Goal: Task Accomplishment & Management: Manage account settings

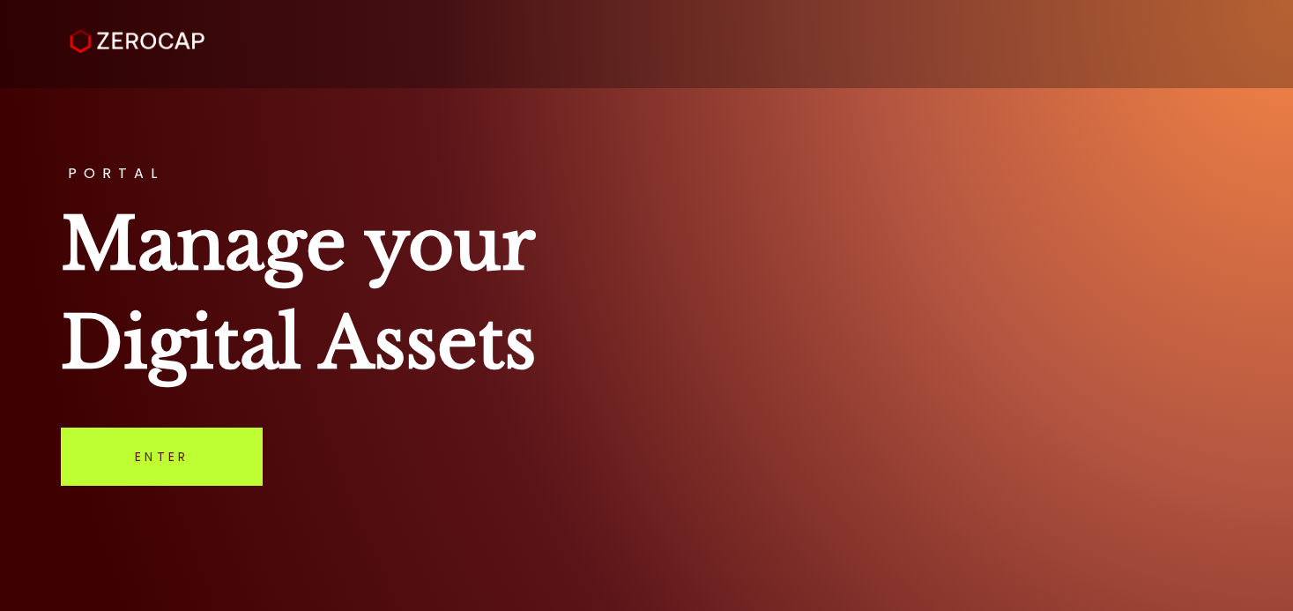
click at [158, 462] on link "Enter" at bounding box center [162, 457] width 202 height 58
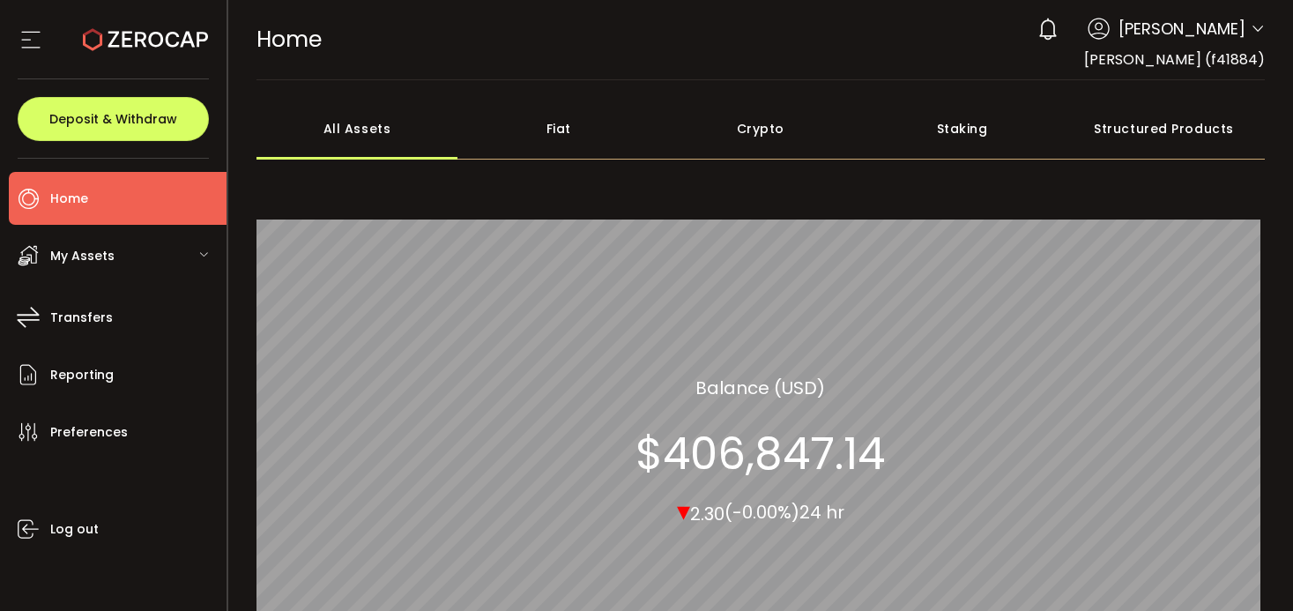
click at [83, 253] on span "My Assets" at bounding box center [82, 256] width 64 height 26
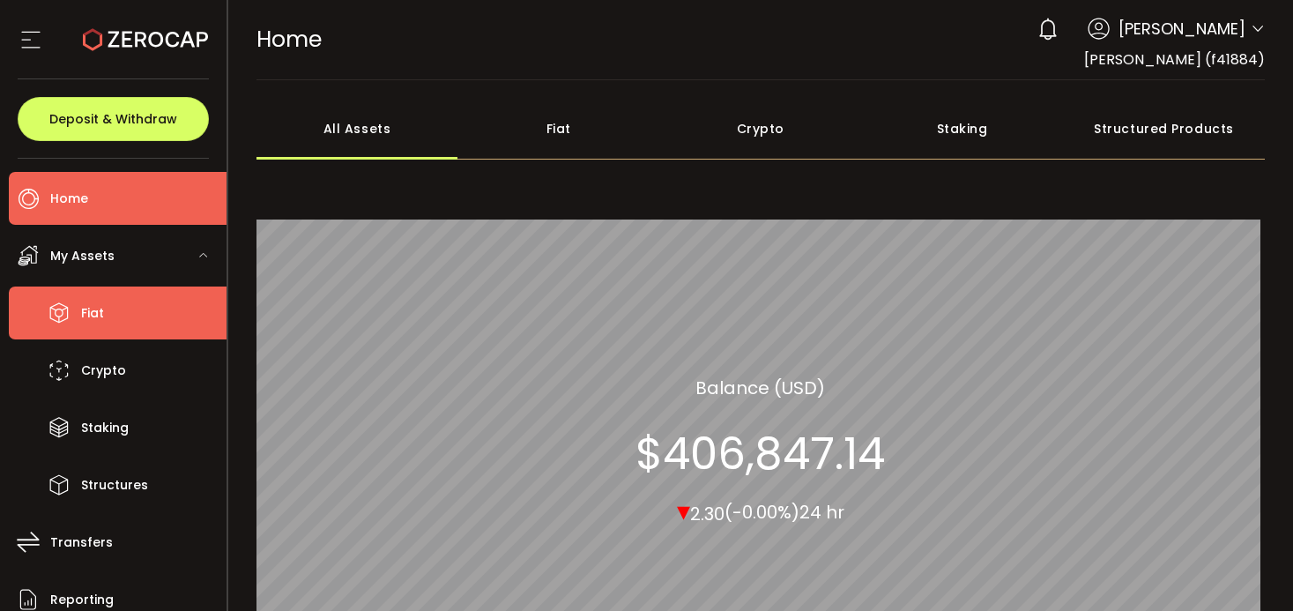
click at [90, 313] on span "Fiat" at bounding box center [92, 314] width 23 height 26
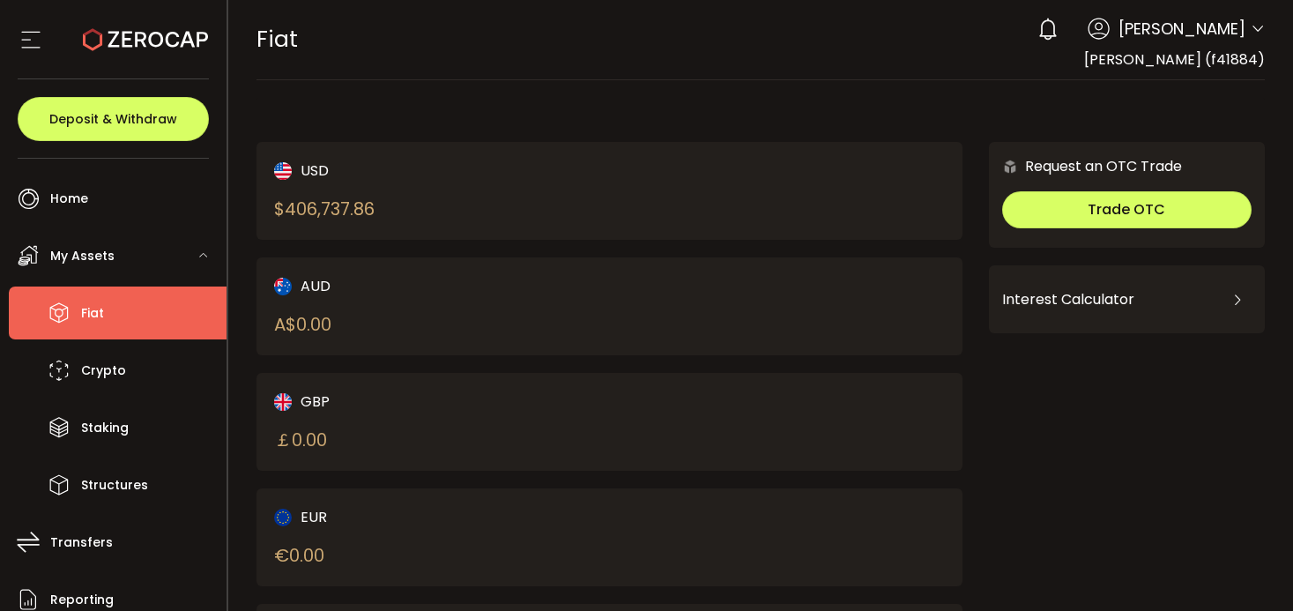
click at [128, 296] on li "Fiat" at bounding box center [118, 313] width 218 height 53
click at [1251, 26] on icon at bounding box center [1258, 29] width 14 height 14
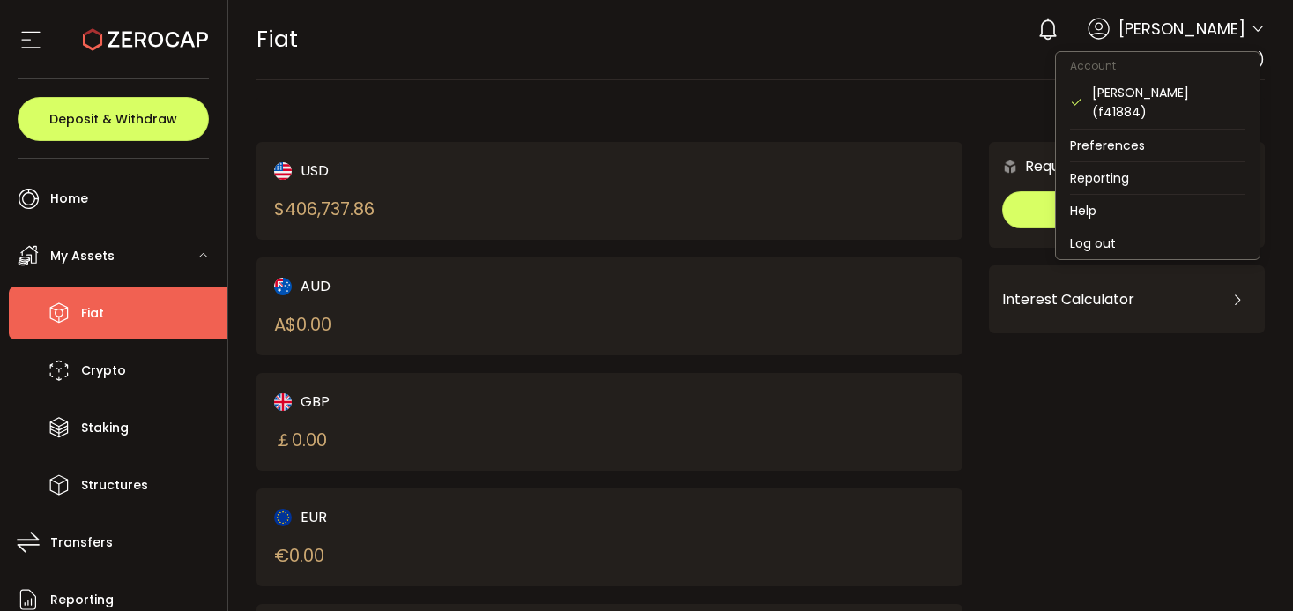
click at [1254, 28] on icon at bounding box center [1258, 29] width 14 height 14
click at [1117, 130] on li "Preferences" at bounding box center [1158, 146] width 204 height 32
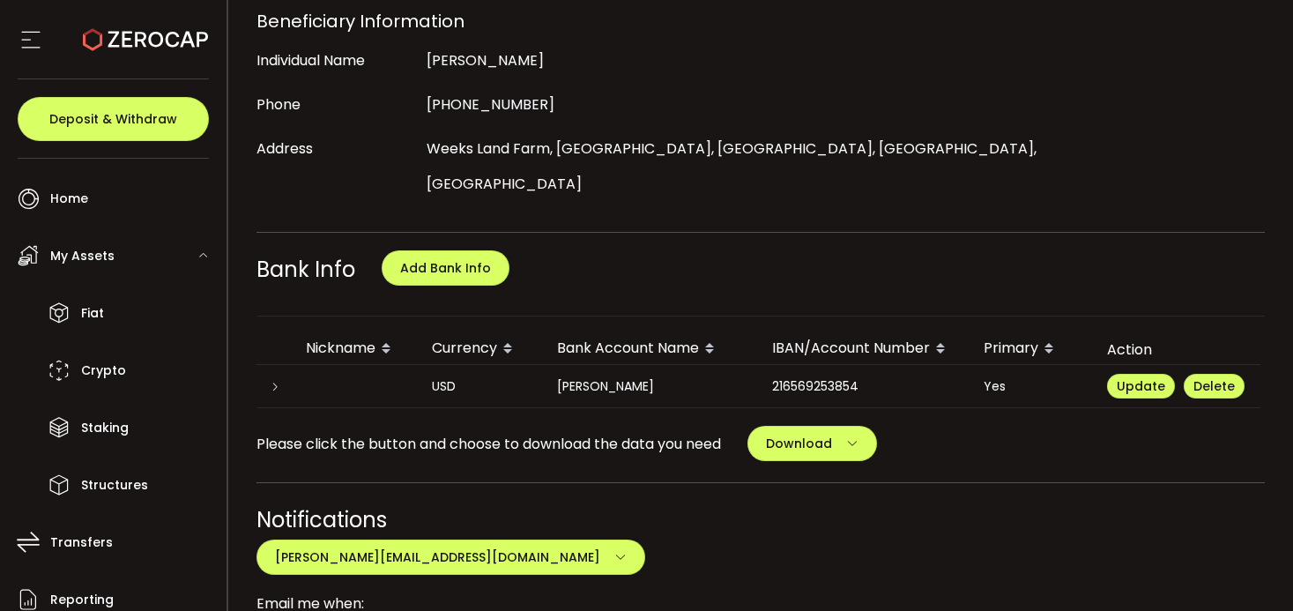
scroll to position [524, 0]
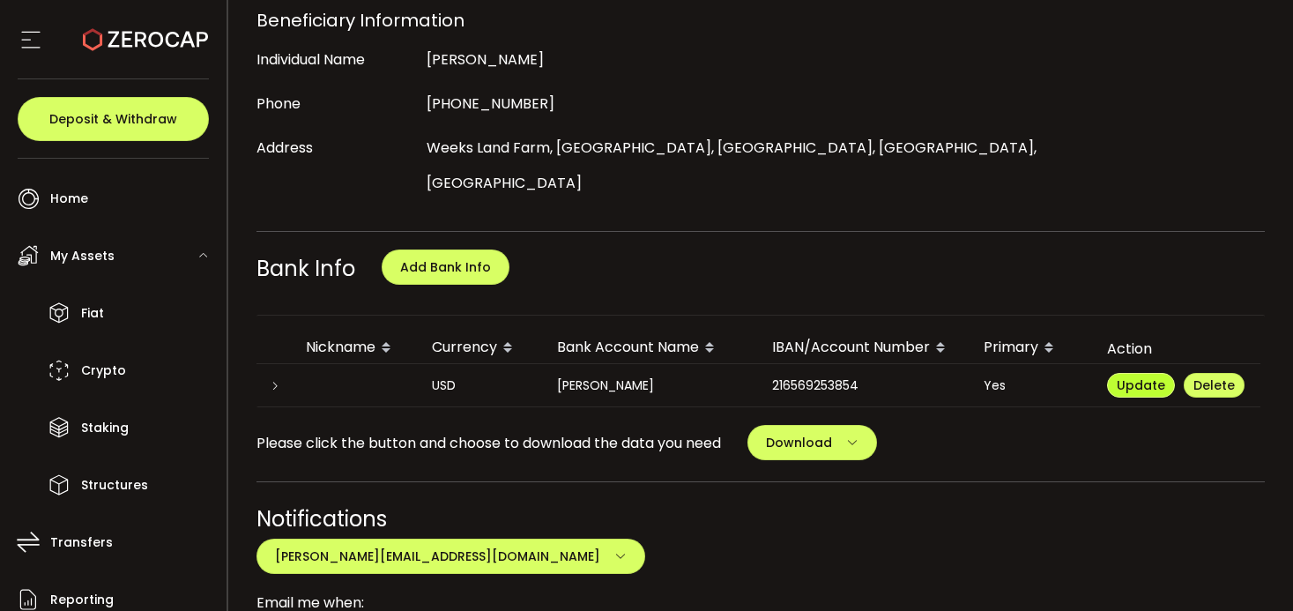
click at [1141, 376] on span "Update" at bounding box center [1141, 385] width 48 height 18
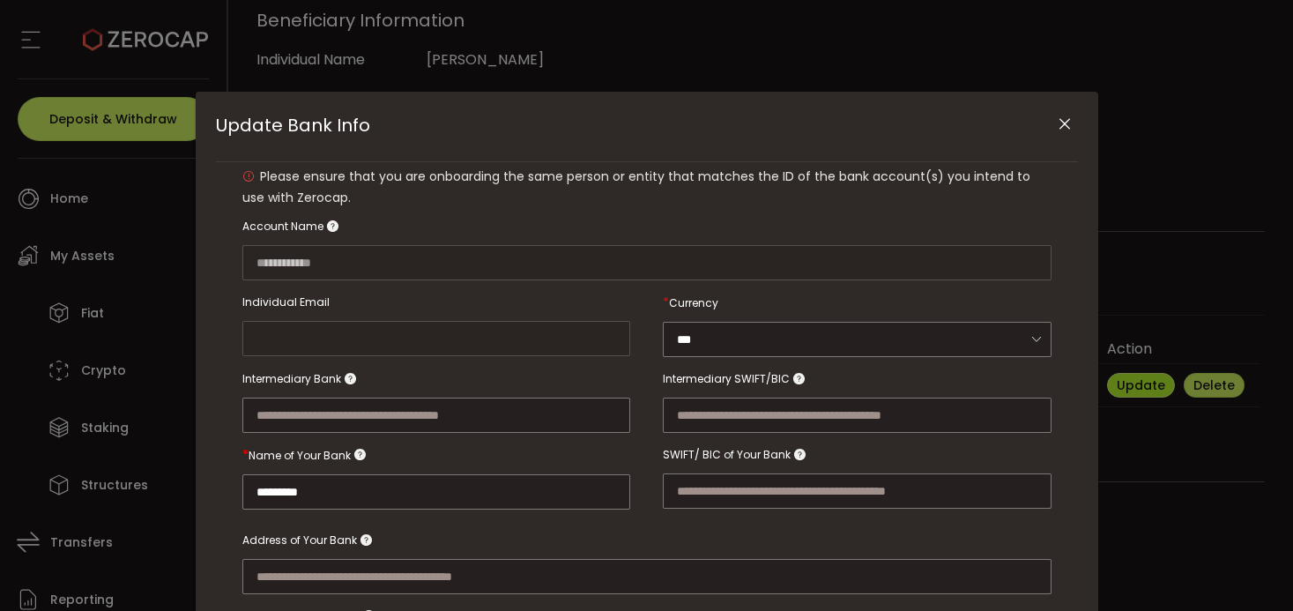
type input "**********"
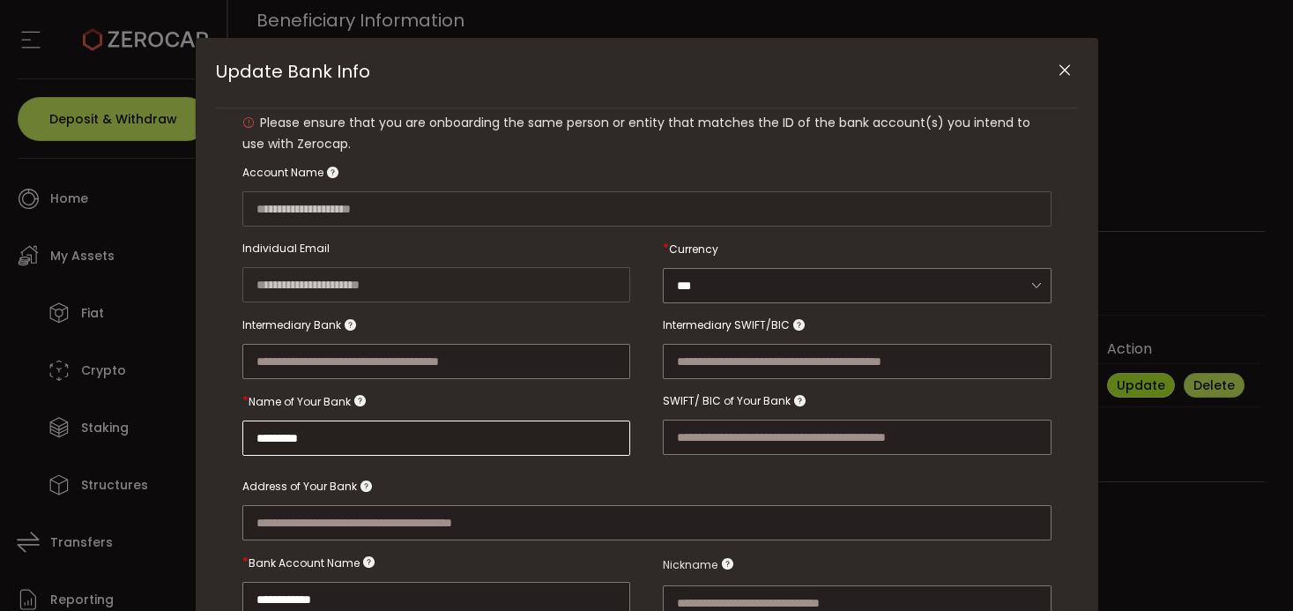
scroll to position [0, 0]
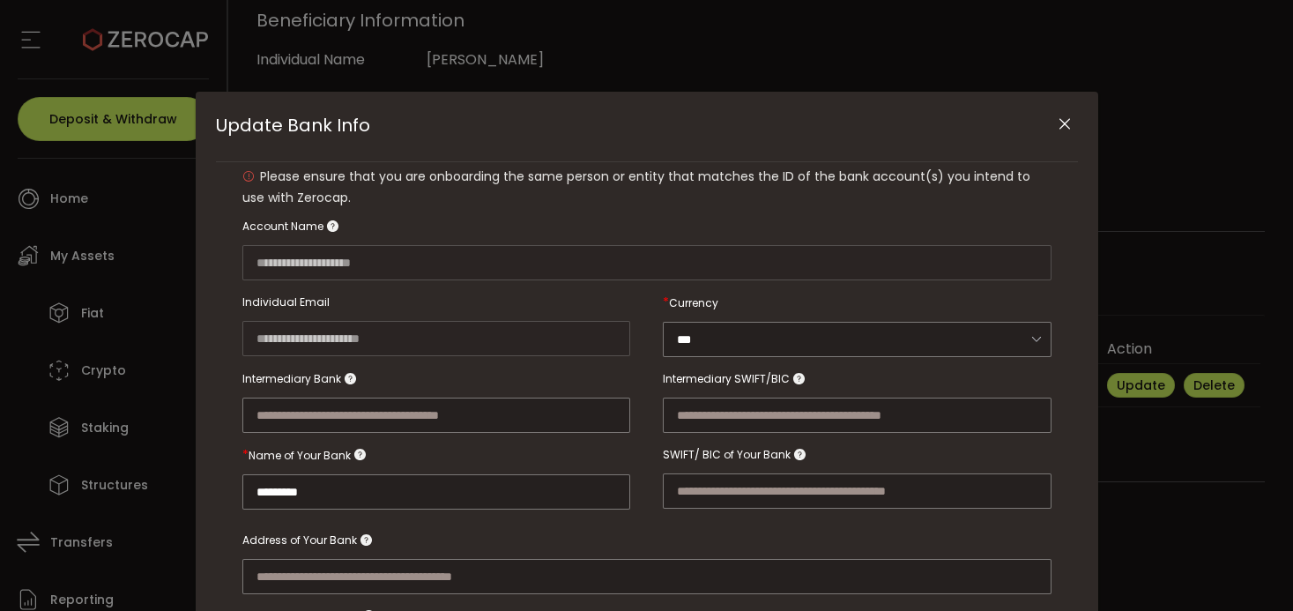
click at [1062, 123] on icon "Close" at bounding box center [1065, 125] width 18 height 18
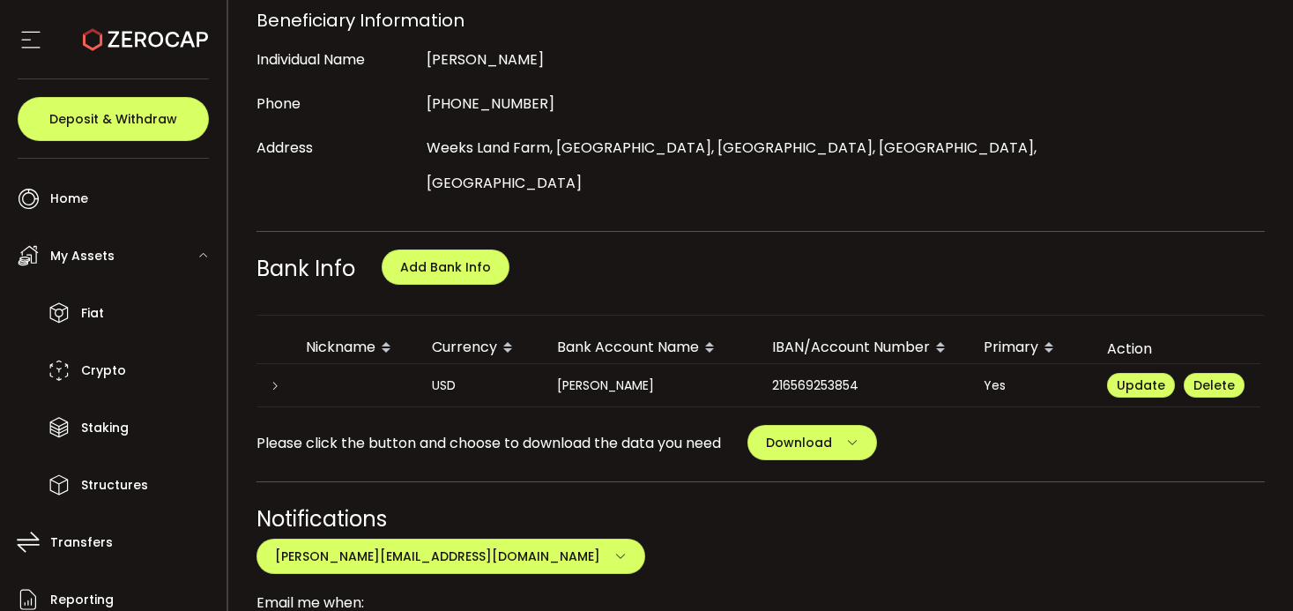
click at [138, 113] on span "Deposit & Withdraw" at bounding box center [113, 119] width 128 height 12
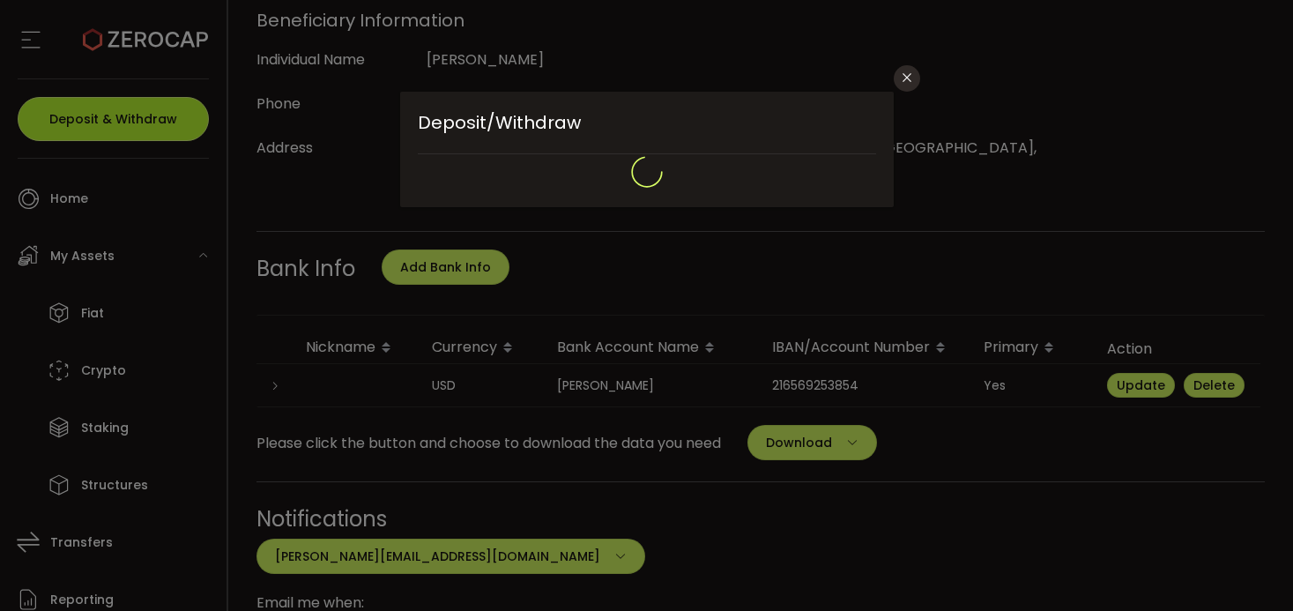
type input "**********"
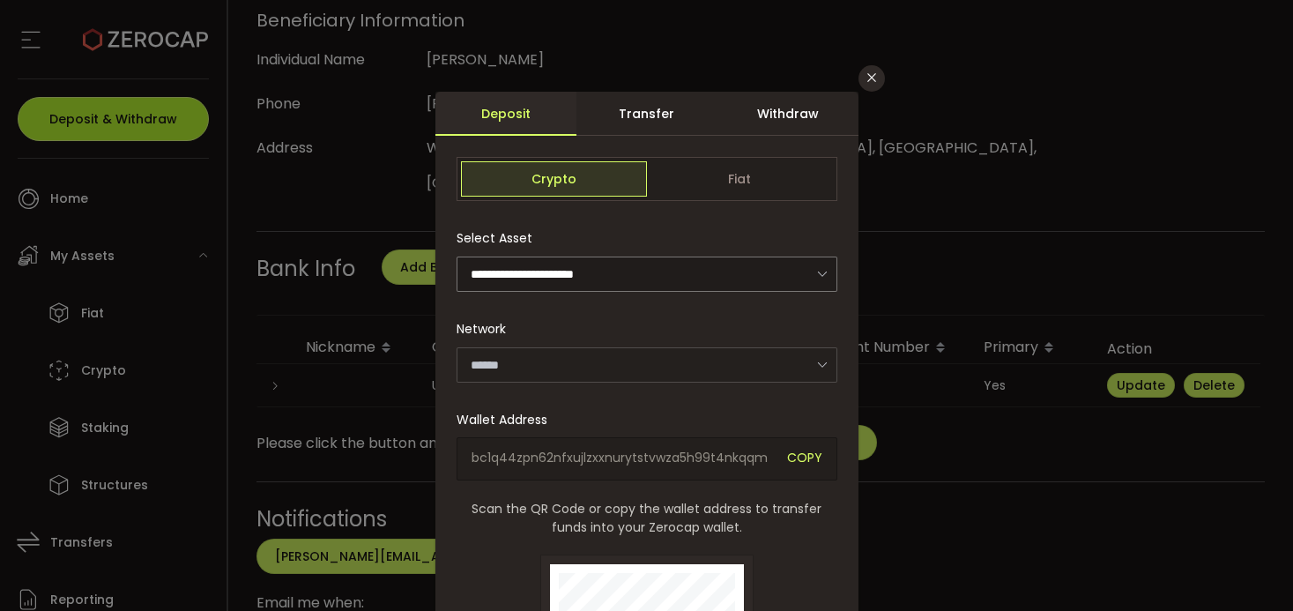
type input "*******"
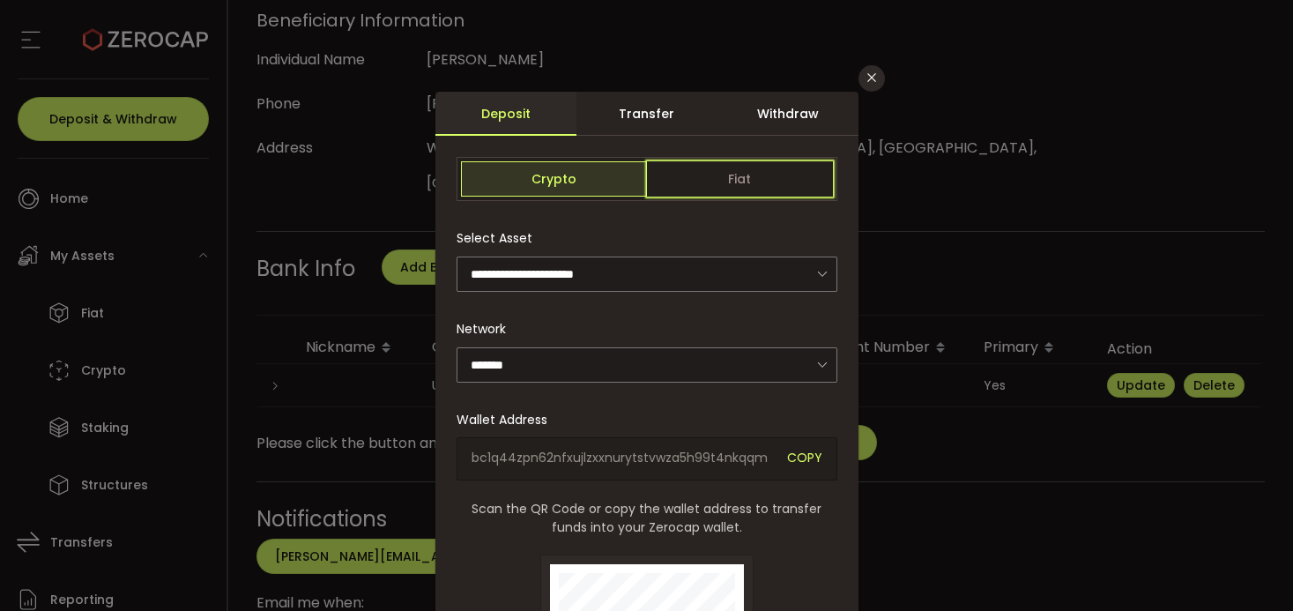
click at [697, 178] on span "Fiat" at bounding box center [740, 178] width 186 height 35
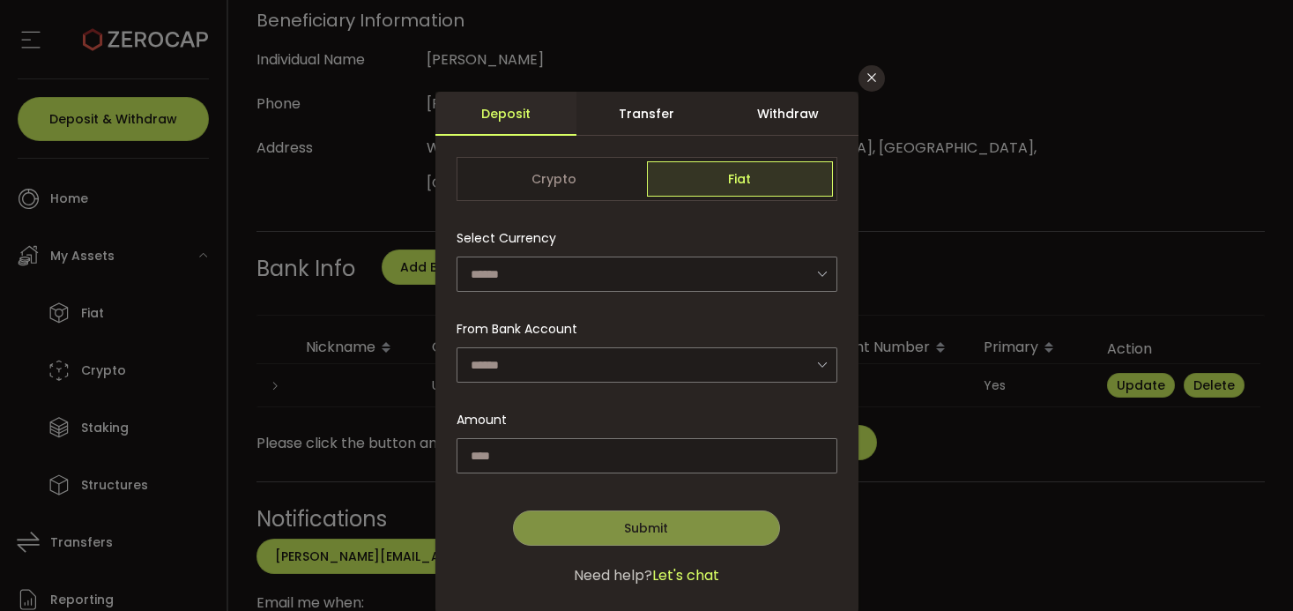
click at [786, 116] on div "Withdraw" at bounding box center [788, 114] width 141 height 44
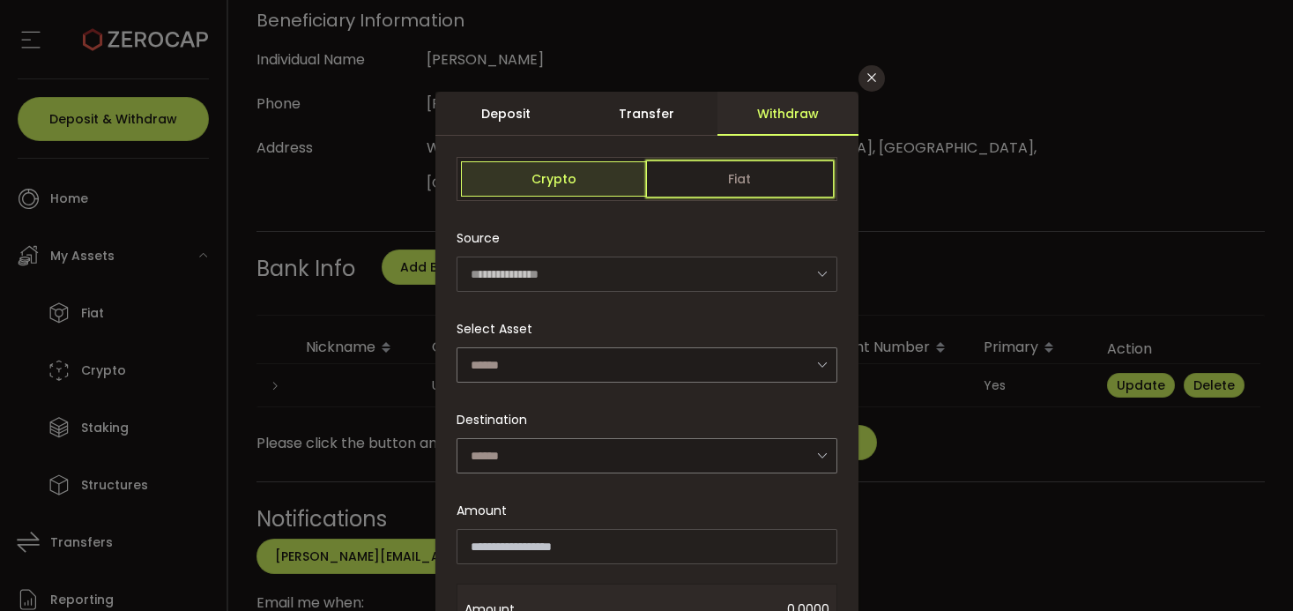
click at [742, 175] on span "Fiat" at bounding box center [740, 178] width 186 height 35
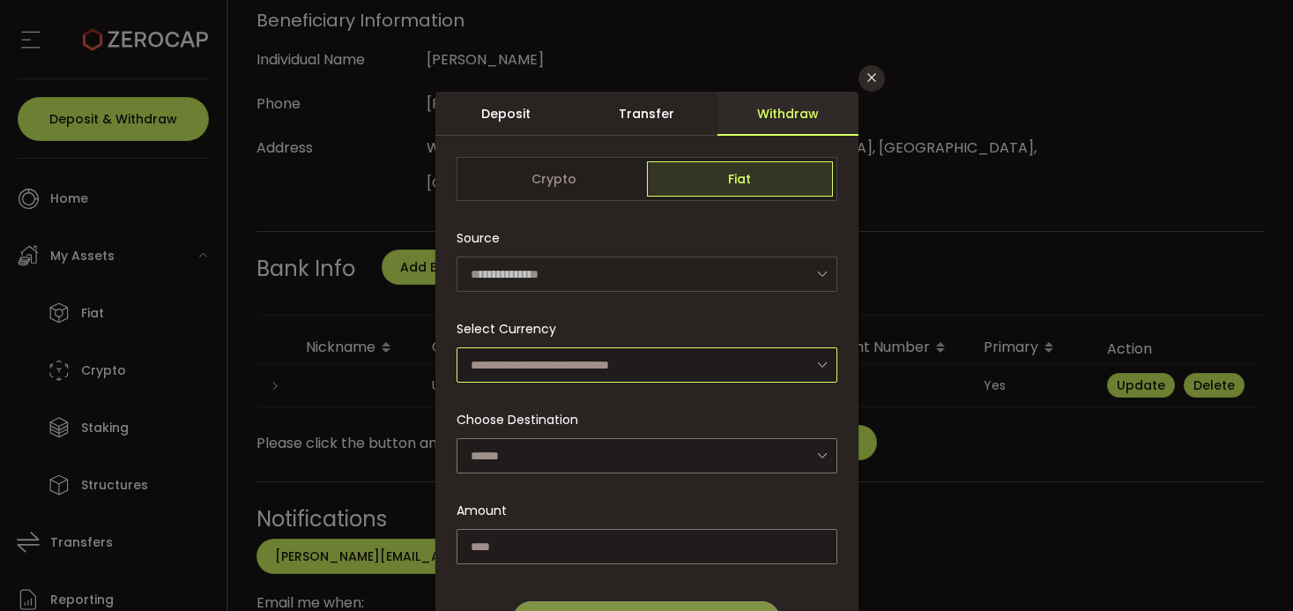
click at [712, 365] on input "dialog" at bounding box center [647, 364] width 381 height 35
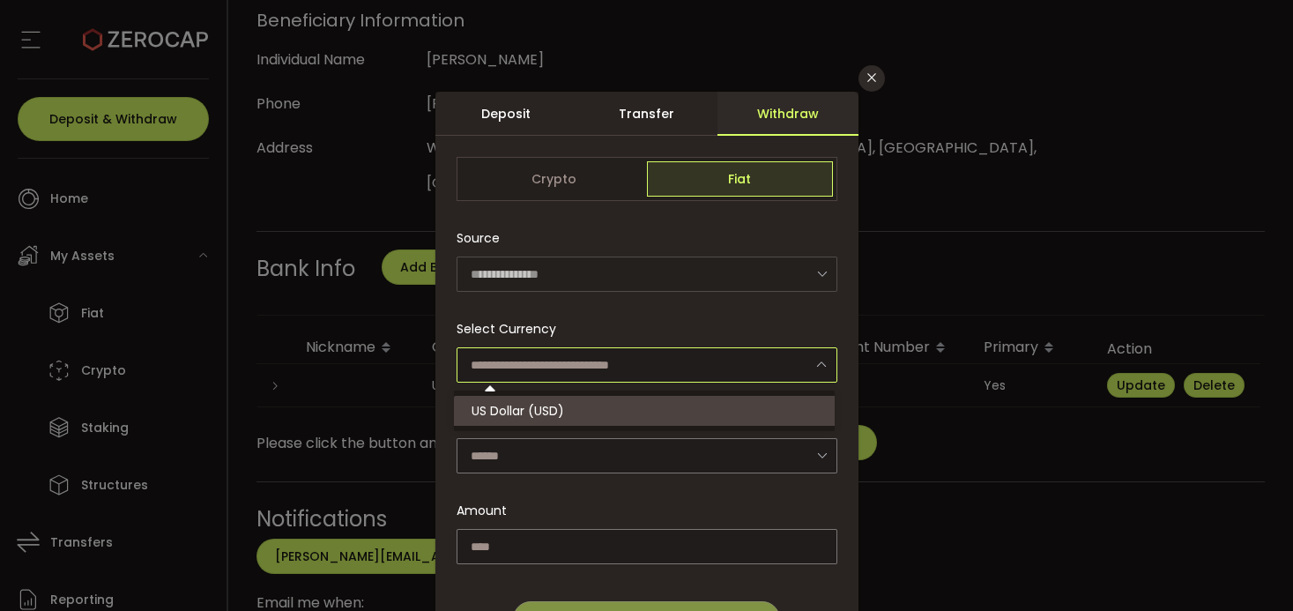
click at [694, 403] on li "US Dollar (USD)" at bounding box center [647, 411] width 386 height 30
type input "**********"
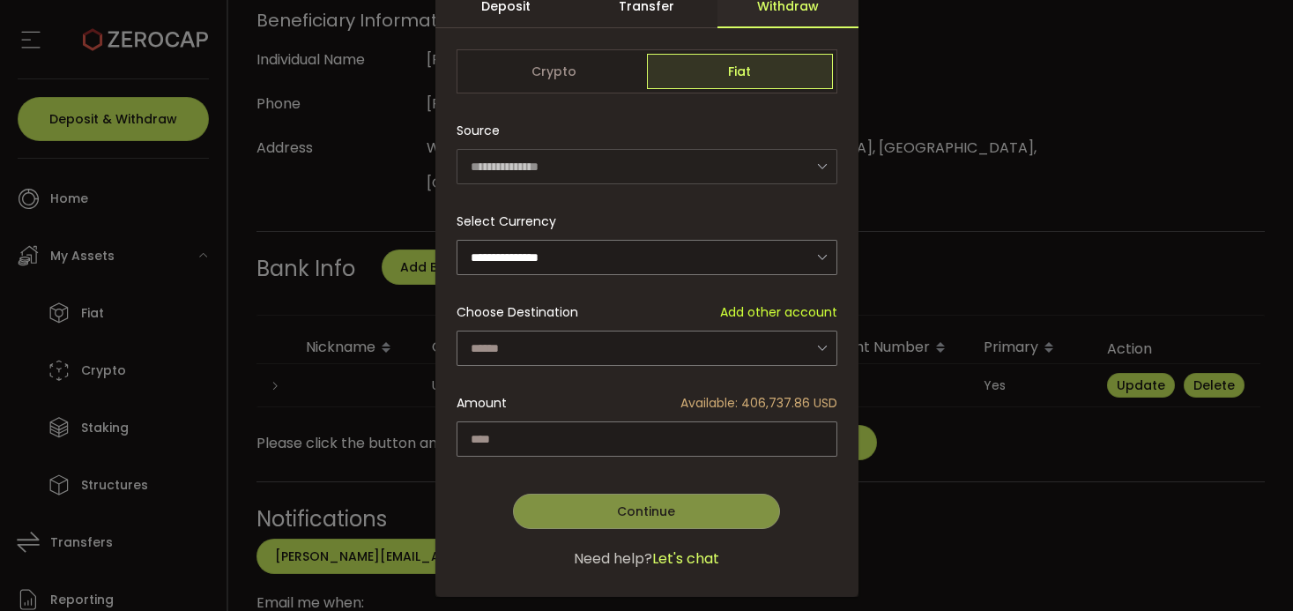
scroll to position [108, 0]
click at [749, 345] on input "dialog" at bounding box center [647, 347] width 381 height 35
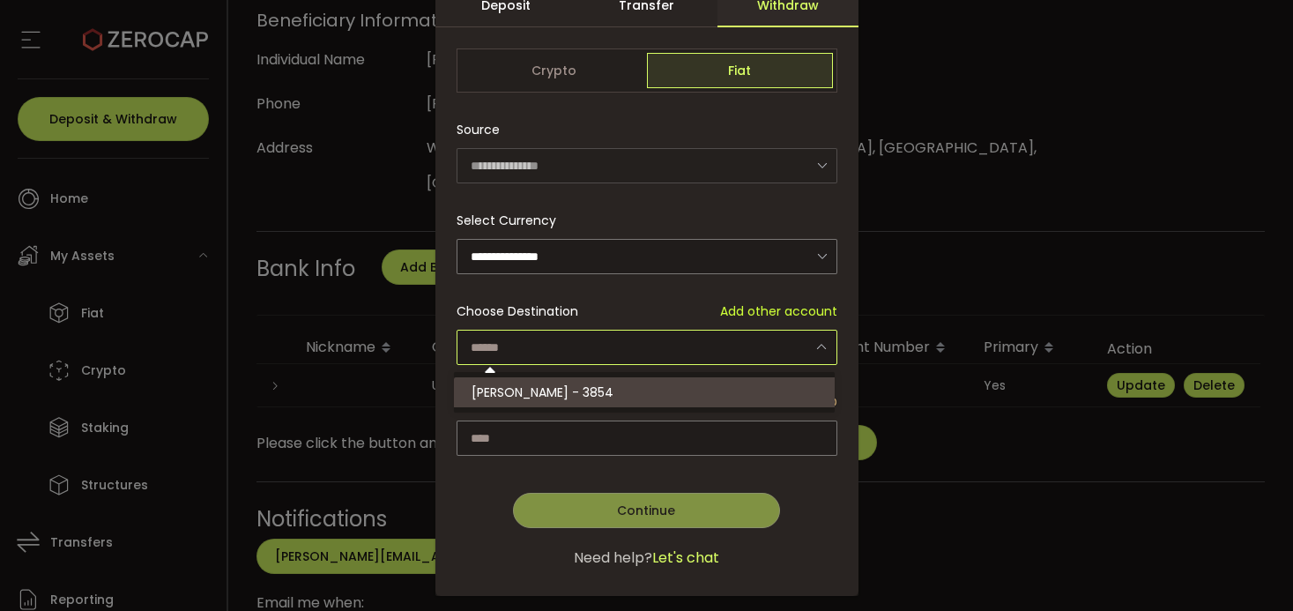
click at [720, 383] on li "Janet Lovell - 3854" at bounding box center [647, 392] width 386 height 30
type input "**********"
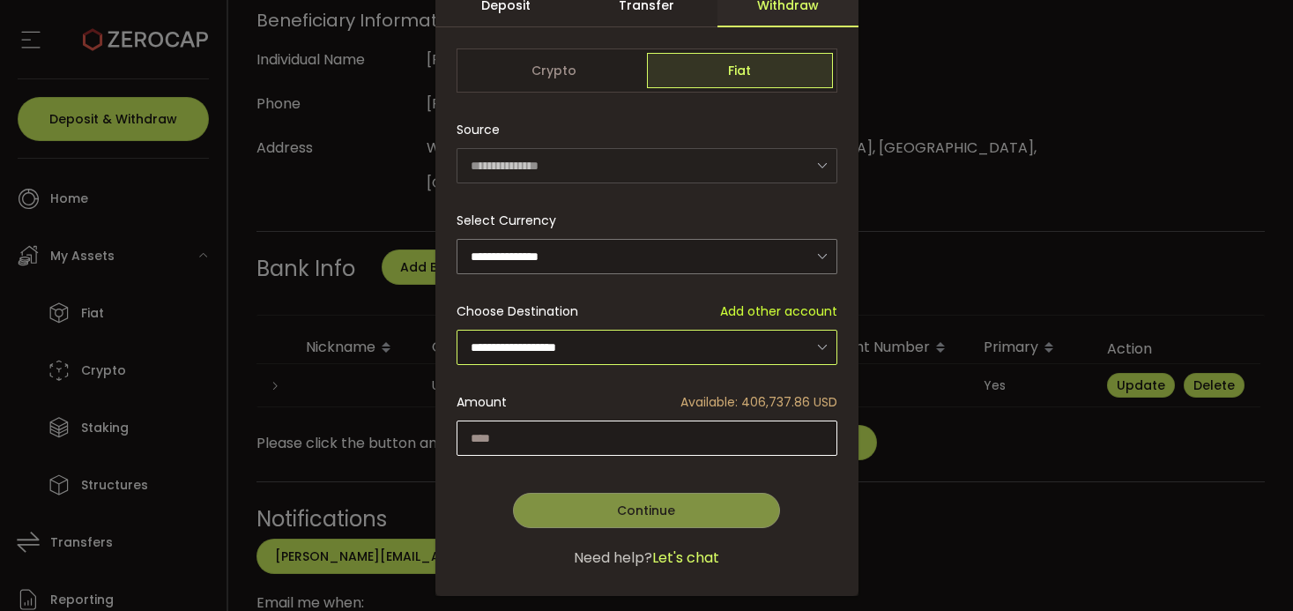
scroll to position [134, 0]
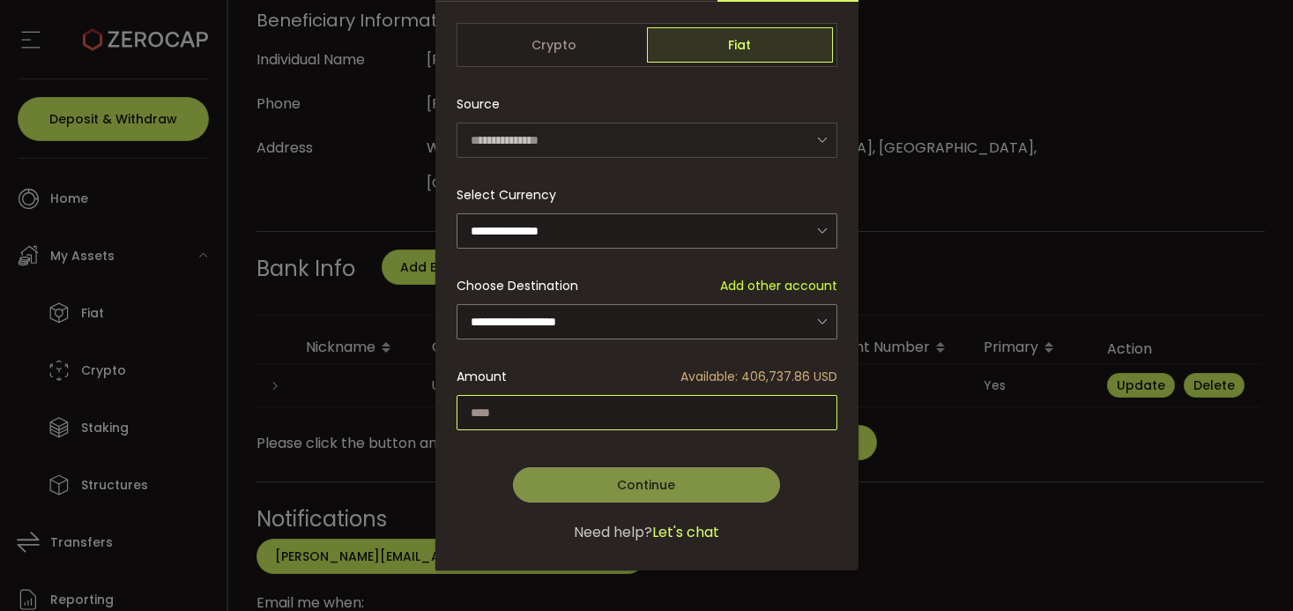
click at [553, 409] on input "dialog" at bounding box center [647, 412] width 381 height 35
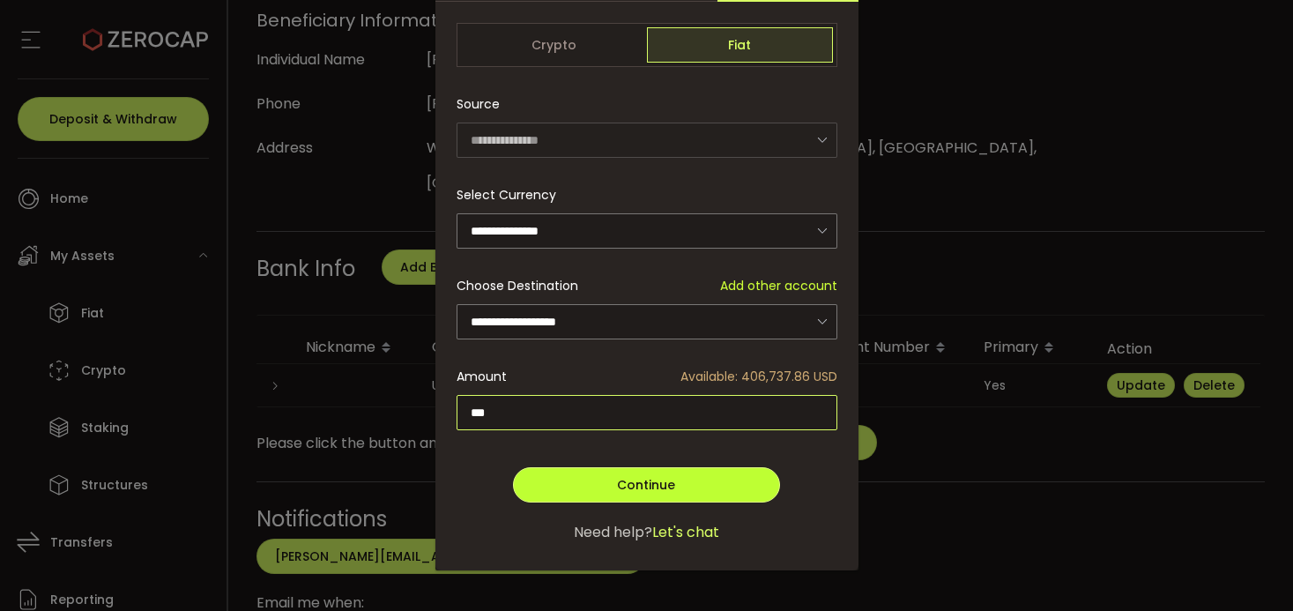
type input "***"
click at [644, 483] on span "Continue" at bounding box center [646, 485] width 58 height 18
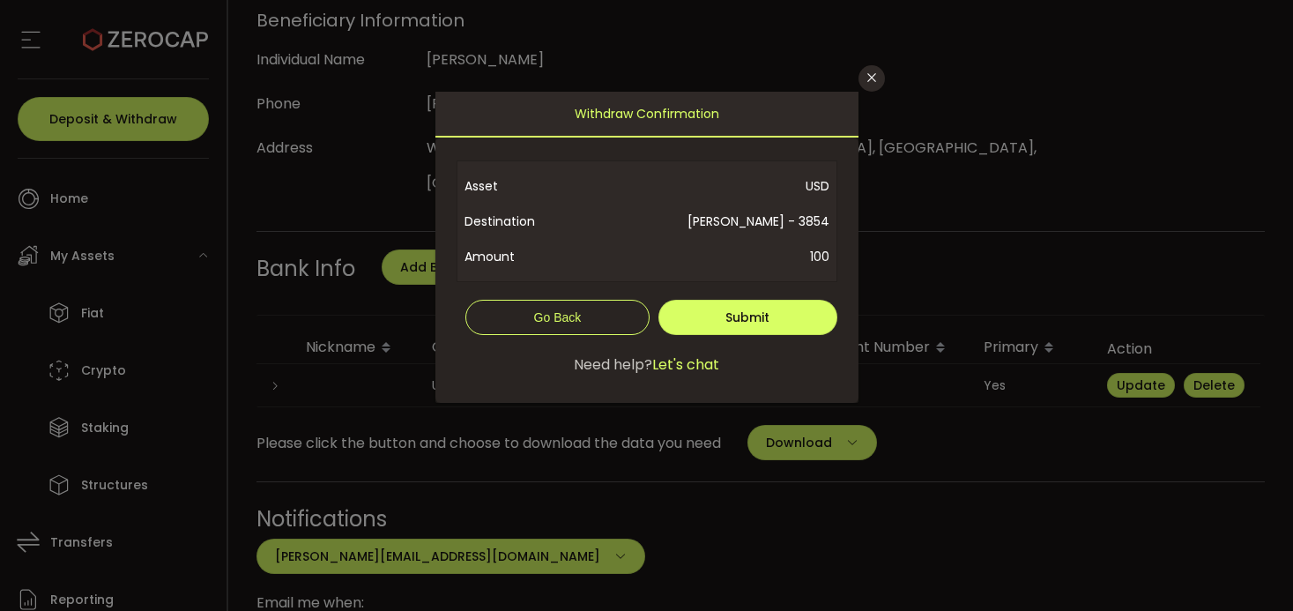
scroll to position [0, 0]
click at [734, 313] on span "Submit" at bounding box center [748, 318] width 44 height 18
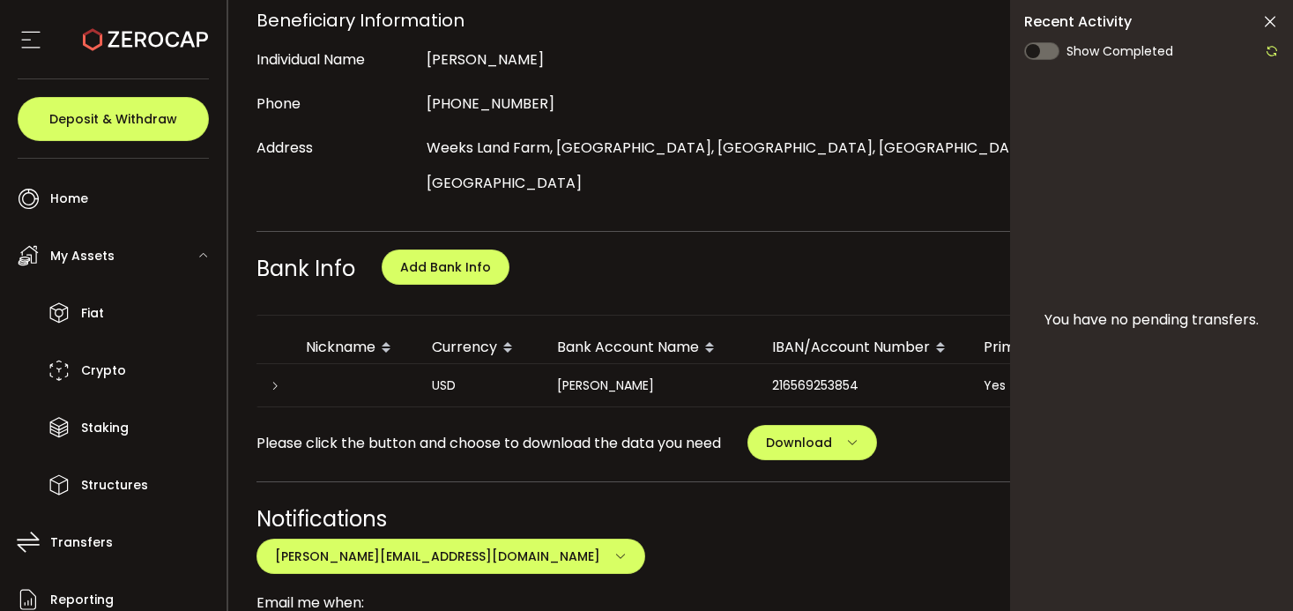
click at [1270, 19] on icon at bounding box center [1271, 22] width 18 height 18
